Goal: Task Accomplishment & Management: Use online tool/utility

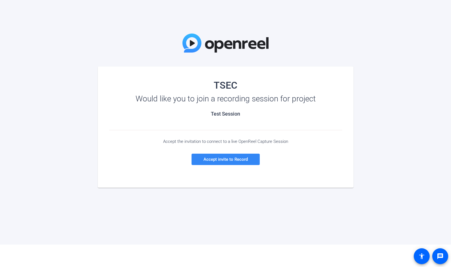
click at [230, 161] on span "Accept invite to Record" at bounding box center [226, 159] width 44 height 5
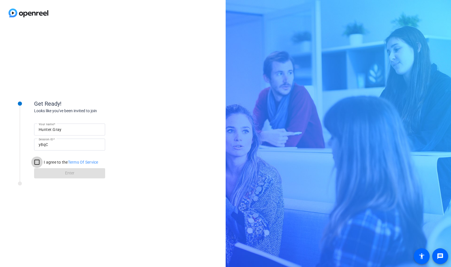
click at [38, 161] on input "I agree to the Terms Of Service" at bounding box center [36, 162] width 11 height 11
checkbox input "true"
click at [63, 174] on span at bounding box center [69, 174] width 71 height 14
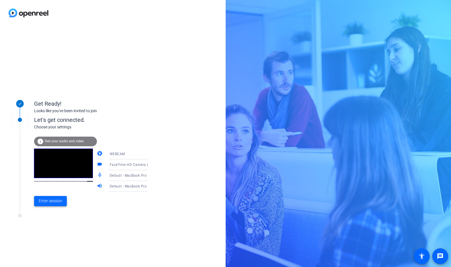
click at [55, 202] on span "Enter session" at bounding box center [51, 201] width 24 height 6
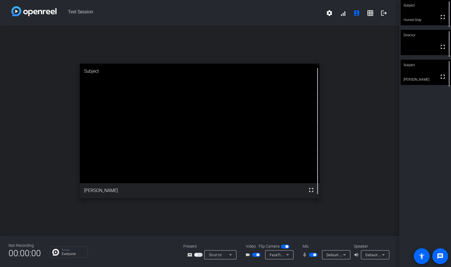
click at [427, 121] on div "Subject fullscreen Hunter.[PERSON_NAME] Director fullscreen Subject fullscreen …" at bounding box center [426, 133] width 52 height 267
click at [440, 259] on mat-icon "message" at bounding box center [440, 256] width 7 height 7
click at [426, 43] on video at bounding box center [426, 42] width 50 height 25
click at [371, 14] on mat-icon "grid_on" at bounding box center [370, 13] width 7 height 7
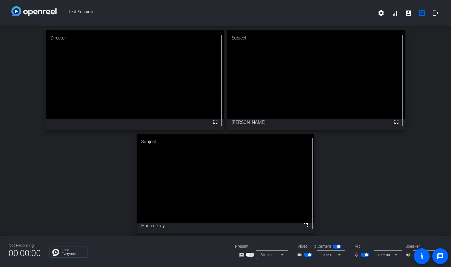
click at [339, 247] on span "button" at bounding box center [338, 246] width 3 height 3
click at [397, 255] on icon at bounding box center [396, 255] width 3 height 1
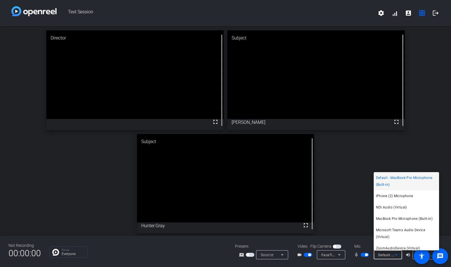
click at [397, 256] on div at bounding box center [225, 133] width 451 height 267
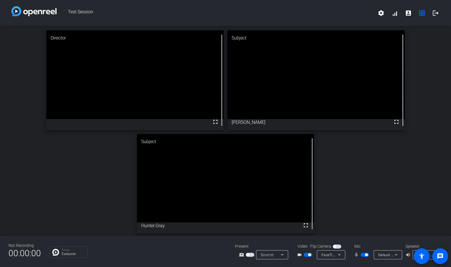
drag, startPoint x: 313, startPoint y: 211, endPoint x: 309, endPoint y: 203, distance: 8.7
click at [340, 255] on icon at bounding box center [339, 255] width 3 height 1
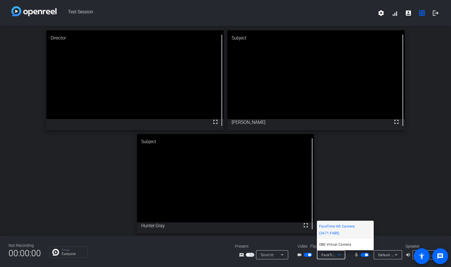
click at [340, 255] on div at bounding box center [225, 133] width 451 height 267
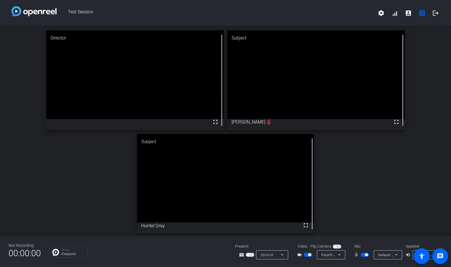
click at [30, 64] on div "Director fullscreen Subject fullscreen [PERSON_NAME] mic_none Subject fullscree…" at bounding box center [225, 132] width 451 height 212
click at [127, 67] on video at bounding box center [134, 74] width 177 height 89
click at [396, 255] on icon at bounding box center [396, 255] width 3 height 1
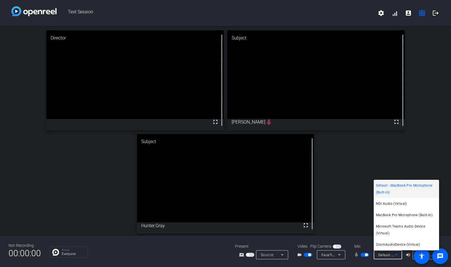
click at [396, 256] on div at bounding box center [225, 133] width 451 height 267
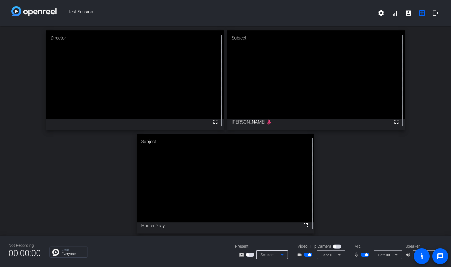
click at [283, 256] on icon at bounding box center [282, 255] width 7 height 7
click at [283, 256] on div at bounding box center [225, 133] width 451 height 267
click at [396, 255] on icon at bounding box center [396, 255] width 3 height 1
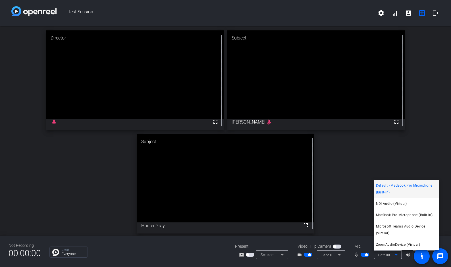
click at [396, 255] on div at bounding box center [225, 133] width 451 height 267
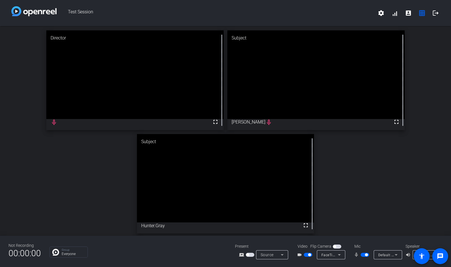
click at [341, 255] on icon at bounding box center [339, 255] width 7 height 7
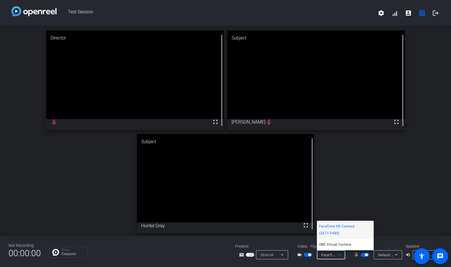
click at [347, 189] on div at bounding box center [225, 133] width 451 height 267
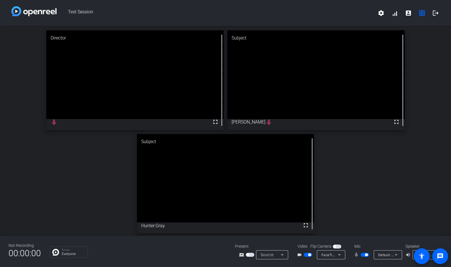
click at [338, 255] on icon at bounding box center [339, 255] width 7 height 7
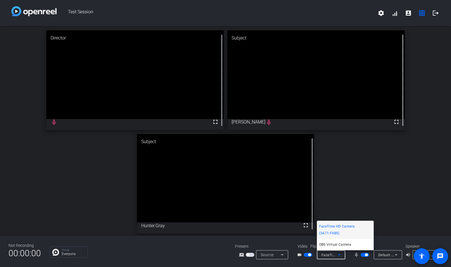
click at [334, 191] on div at bounding box center [225, 133] width 451 height 267
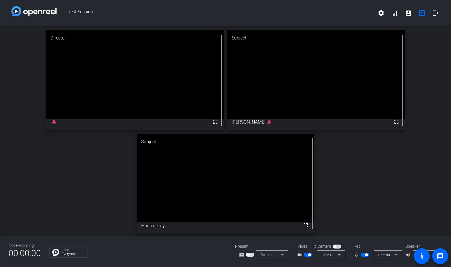
scroll to position [2, 0]
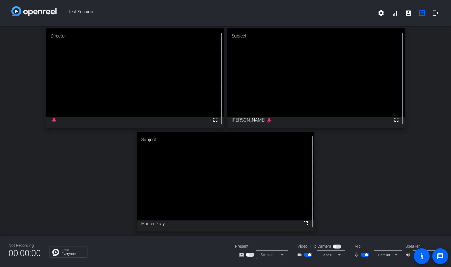
click at [340, 255] on icon at bounding box center [339, 255] width 3 height 1
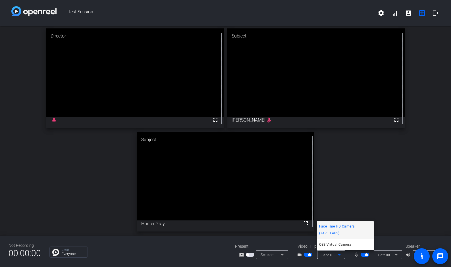
click at [341, 185] on div at bounding box center [225, 133] width 451 height 267
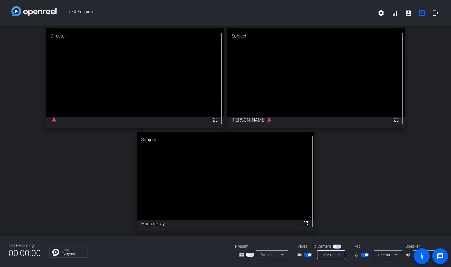
click at [342, 255] on icon at bounding box center [339, 255] width 7 height 7
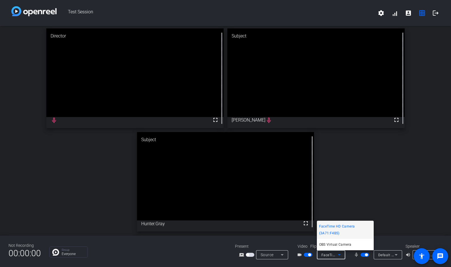
click at [342, 255] on div at bounding box center [225, 133] width 451 height 267
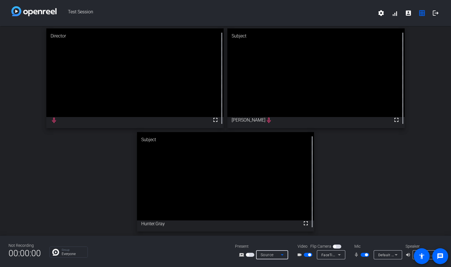
click at [284, 255] on icon at bounding box center [282, 255] width 7 height 7
click at [274, 233] on span "Screen Sharing" at bounding box center [271, 233] width 24 height 7
click at [340, 256] on icon at bounding box center [339, 255] width 7 height 7
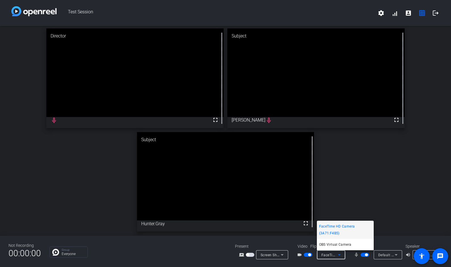
click at [340, 256] on div at bounding box center [225, 133] width 451 height 267
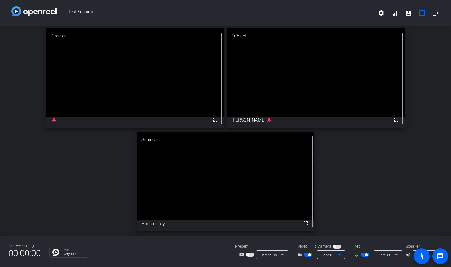
click at [338, 255] on icon at bounding box center [339, 255] width 7 height 7
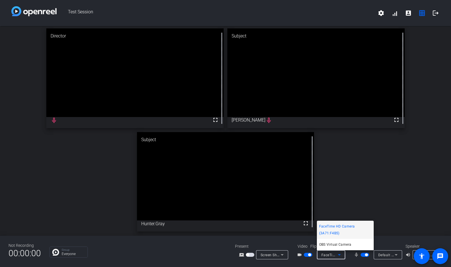
click at [338, 255] on div at bounding box center [225, 133] width 451 height 267
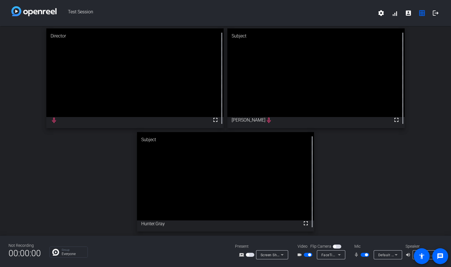
click at [248, 255] on span "button" at bounding box center [247, 255] width 3 height 3
click at [250, 255] on span "button" at bounding box center [251, 255] width 3 height 3
click at [379, 14] on mat-icon "settings" at bounding box center [381, 13] width 7 height 7
click at [379, 14] on div at bounding box center [225, 133] width 451 height 267
click at [393, 14] on span at bounding box center [395, 13] width 14 height 14
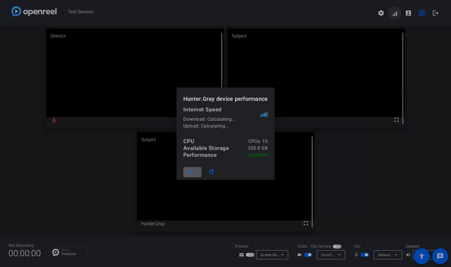
click at [393, 14] on div at bounding box center [225, 133] width 451 height 267
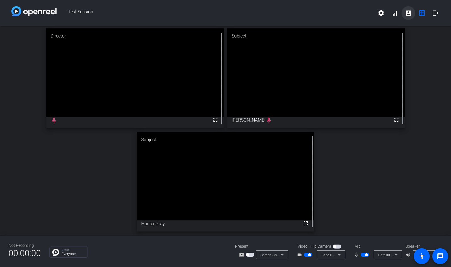
click at [408, 13] on mat-icon "account_box" at bounding box center [408, 13] width 7 height 7
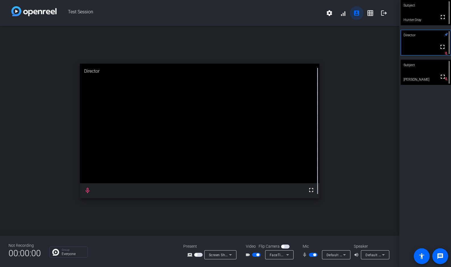
scroll to position [0, 0]
click at [369, 11] on mat-icon "grid_on" at bounding box center [370, 13] width 7 height 7
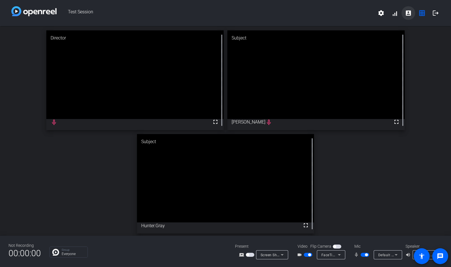
click at [406, 11] on mat-icon "account_box" at bounding box center [408, 13] width 7 height 7
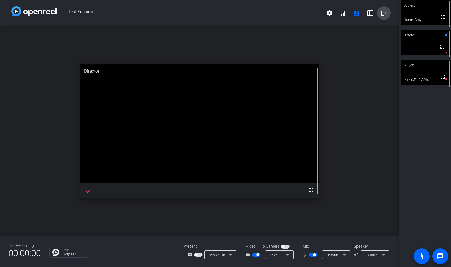
click at [383, 12] on mat-icon "logout" at bounding box center [384, 13] width 7 height 7
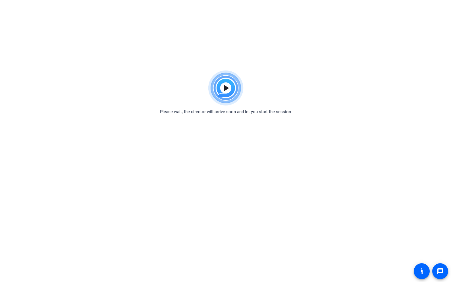
click at [225, 89] on img at bounding box center [226, 88] width 42 height 41
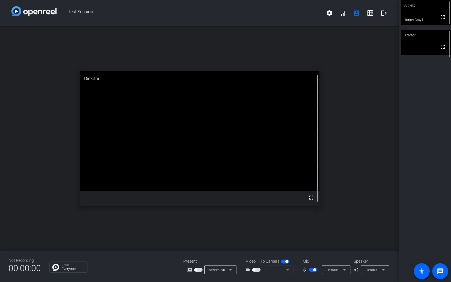
click at [288, 270] on mat-form-field at bounding box center [279, 269] width 28 height 9
click at [275, 271] on mat-form-field at bounding box center [279, 269] width 28 height 9
click at [255, 270] on span "button" at bounding box center [256, 270] width 9 height 4
click at [288, 270] on icon at bounding box center [287, 269] width 7 height 7
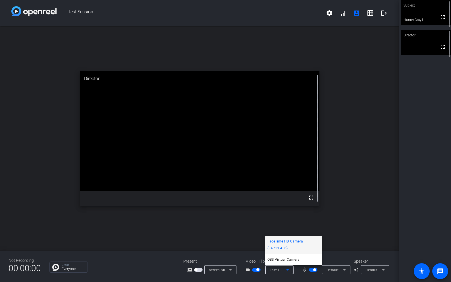
click at [288, 241] on span "FaceTime HD Camera (3A71:F4B5)" at bounding box center [294, 245] width 52 height 14
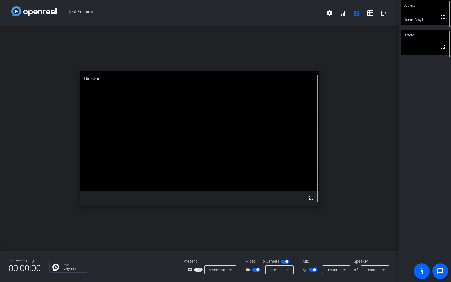
click at [346, 270] on icon at bounding box center [344, 269] width 7 height 7
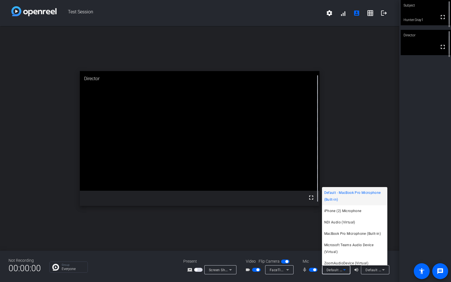
click at [368, 130] on div at bounding box center [225, 141] width 451 height 282
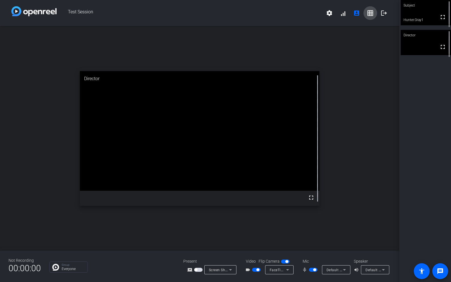
click at [372, 14] on mat-icon "grid_on" at bounding box center [370, 13] width 7 height 7
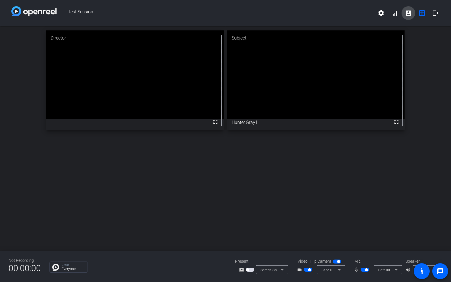
click at [409, 13] on mat-icon "account_box" at bounding box center [408, 13] width 7 height 7
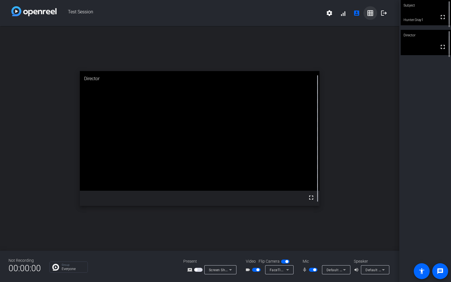
click at [369, 13] on mat-icon "grid_on" at bounding box center [370, 13] width 7 height 7
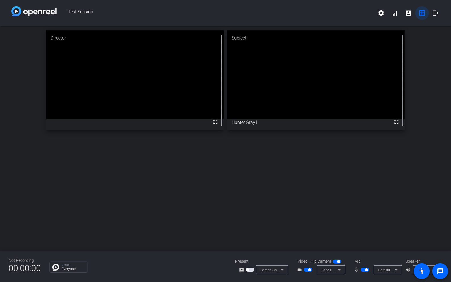
click at [420, 13] on mat-icon "grid_on" at bounding box center [422, 13] width 7 height 7
click at [407, 13] on mat-icon "account_box" at bounding box center [408, 13] width 7 height 7
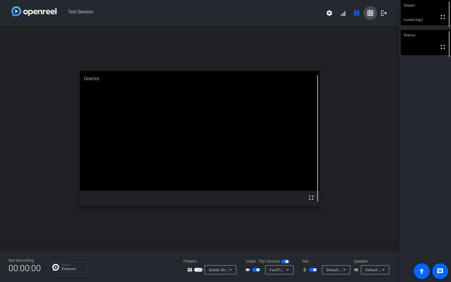
click at [371, 14] on mat-icon "grid_on" at bounding box center [370, 13] width 7 height 7
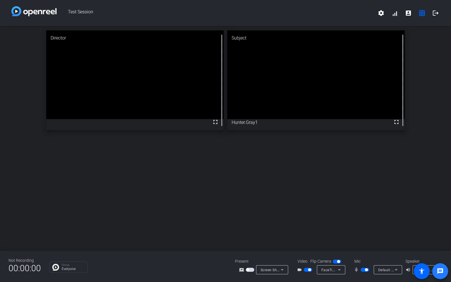
click at [435, 269] on span at bounding box center [441, 271] width 14 height 14
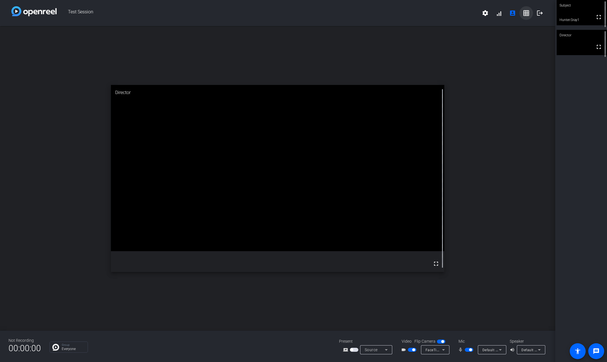
click at [525, 13] on mat-icon "grid_on" at bounding box center [526, 13] width 7 height 7
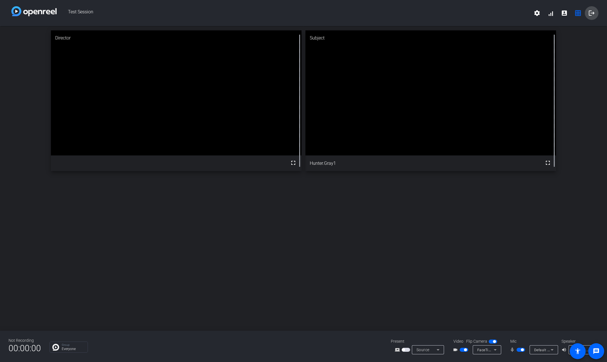
click at [592, 12] on mat-icon "logout" at bounding box center [591, 13] width 7 height 7
